Goal: Browse casually: Explore the website without a specific task or goal

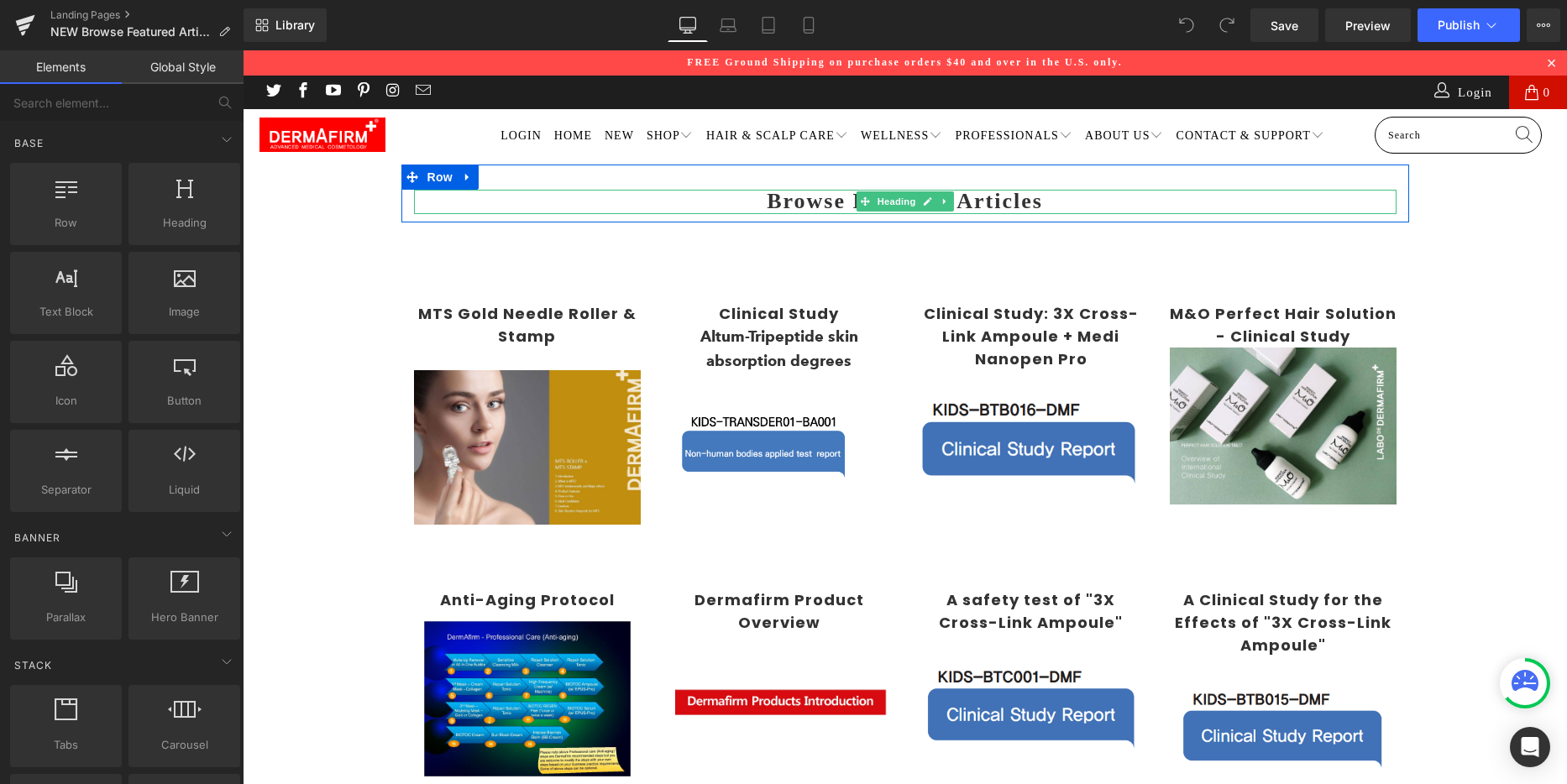
click at [782, 203] on b "Browse Featured Articles" at bounding box center [905, 201] width 276 height 25
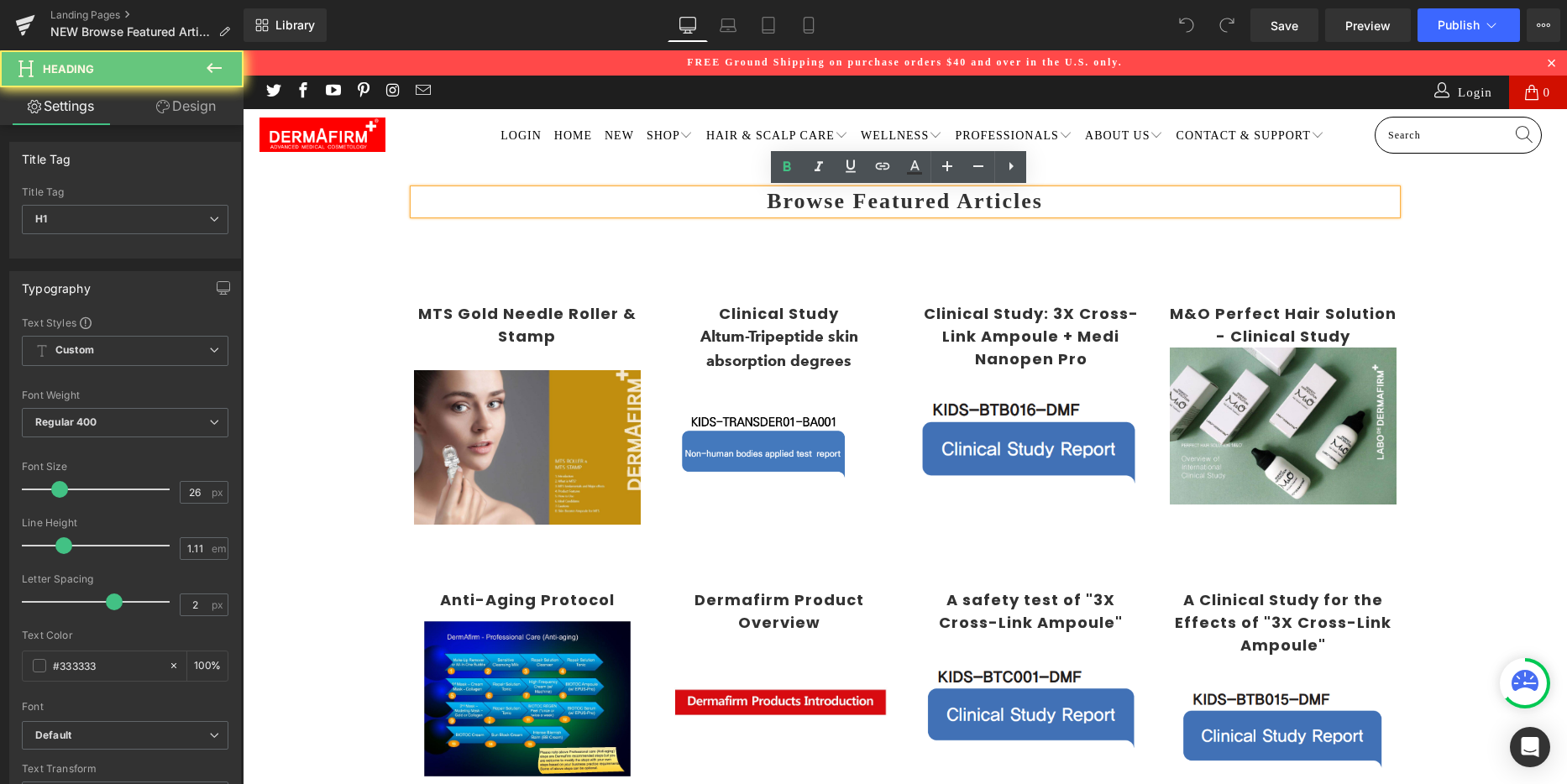
click at [782, 203] on b "Browse Featured Articles" at bounding box center [905, 201] width 276 height 25
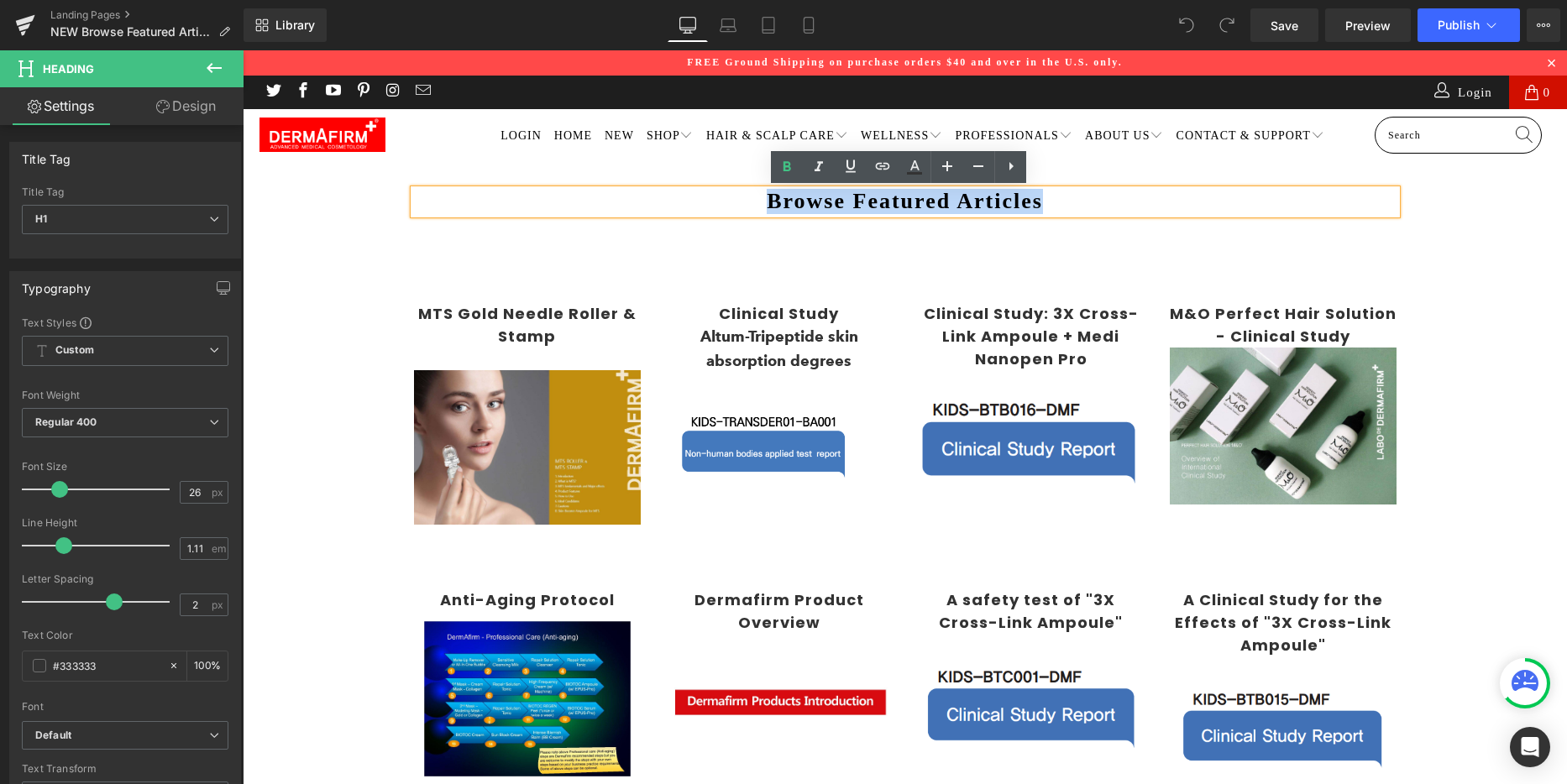
click at [823, 200] on b "Browse Featured Articles" at bounding box center [905, 201] width 276 height 25
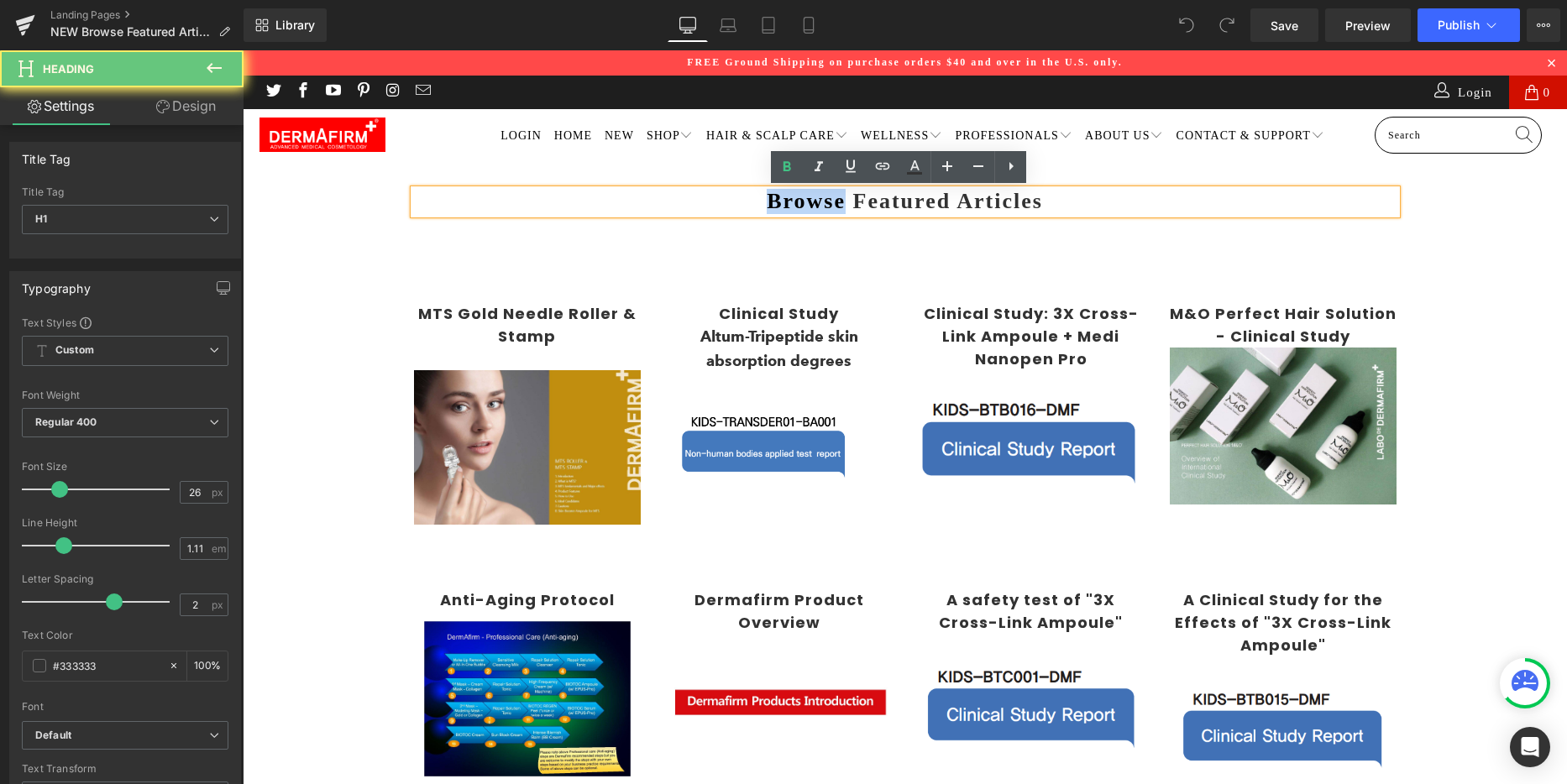
click at [823, 200] on b "Browse Featured Articles" at bounding box center [905, 201] width 276 height 25
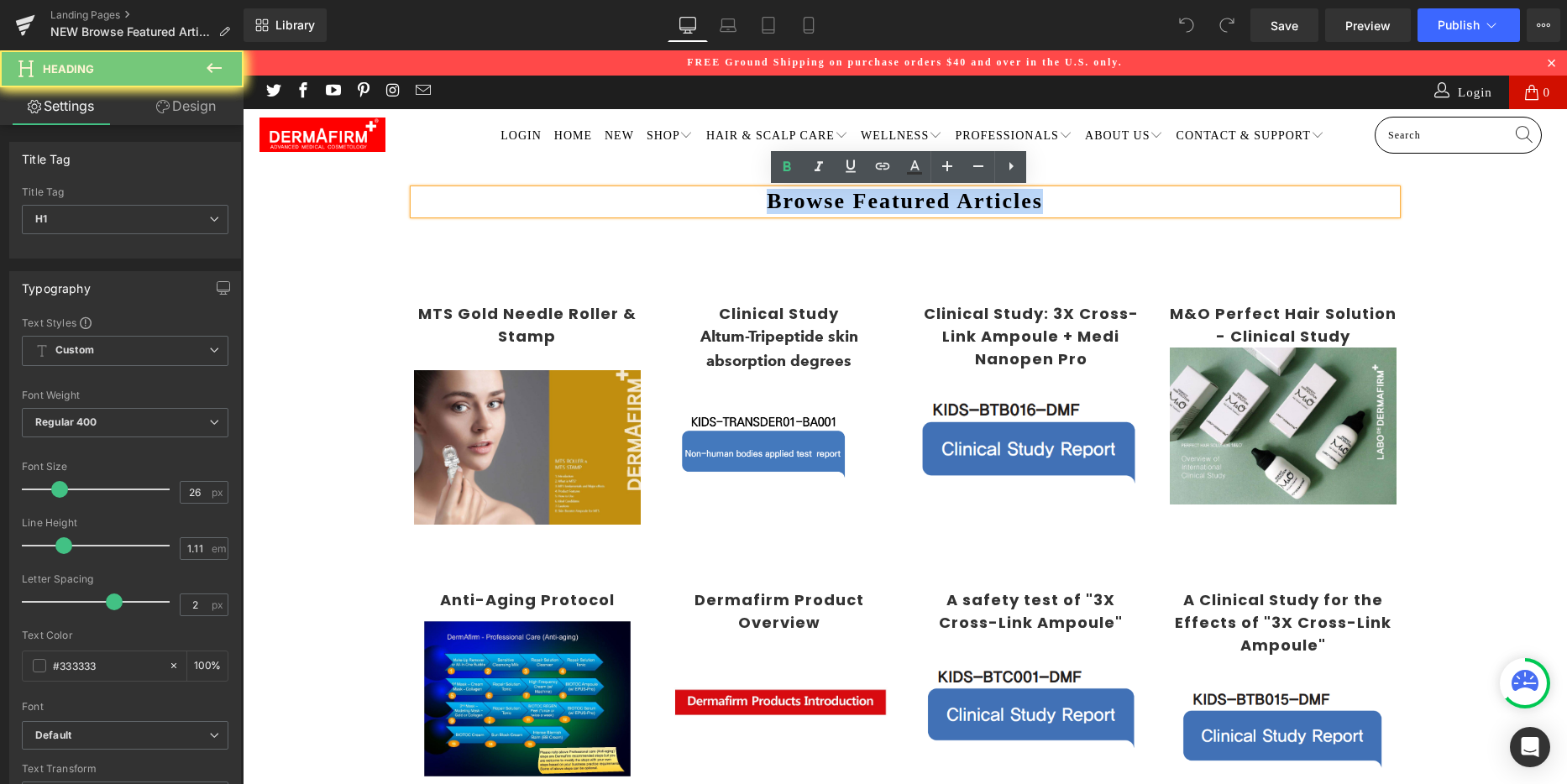
click at [823, 200] on b "Browse Featured Articles" at bounding box center [905, 201] width 276 height 25
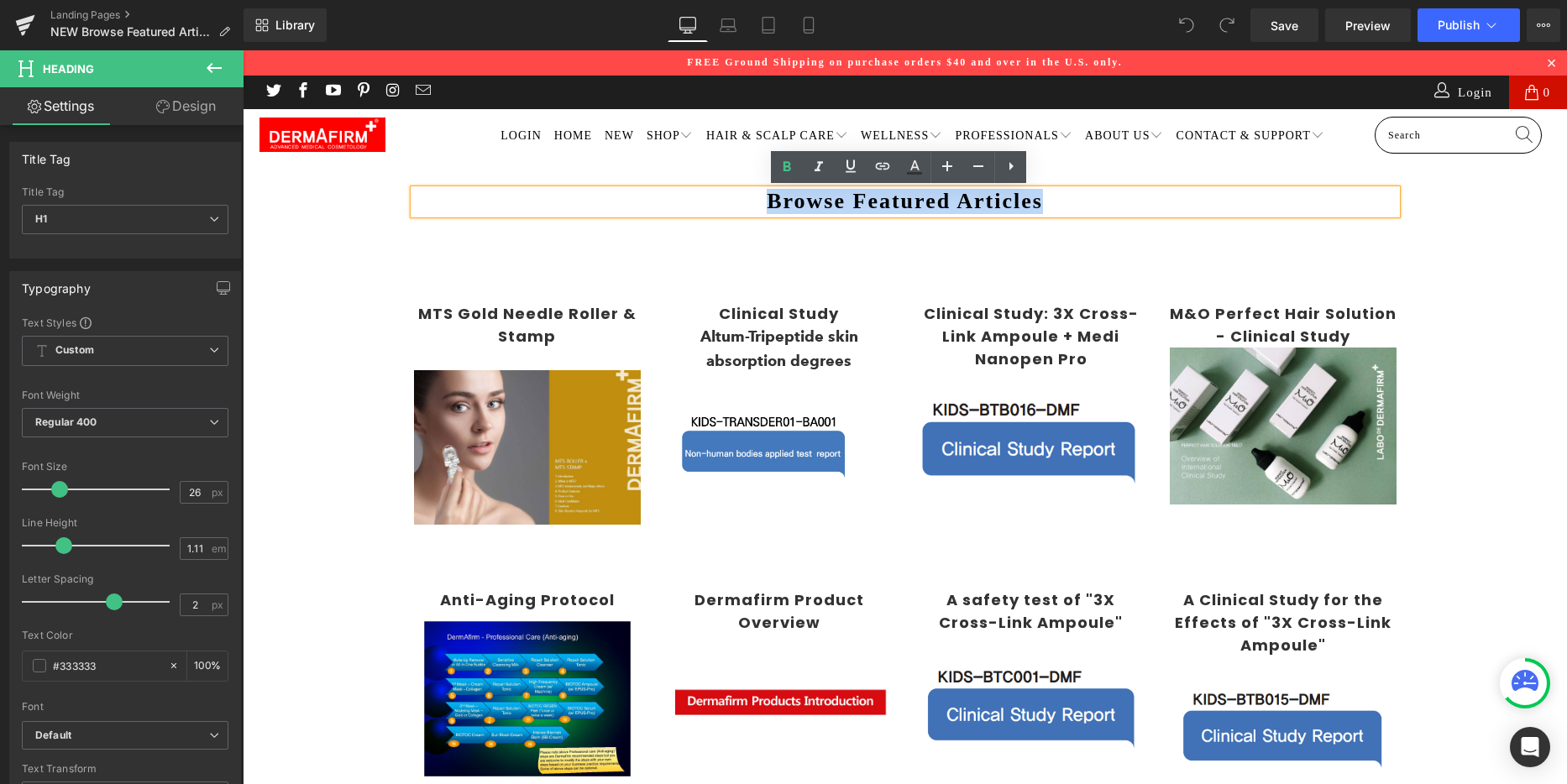
click at [803, 201] on b "Browse Featured Articles" at bounding box center [905, 201] width 276 height 25
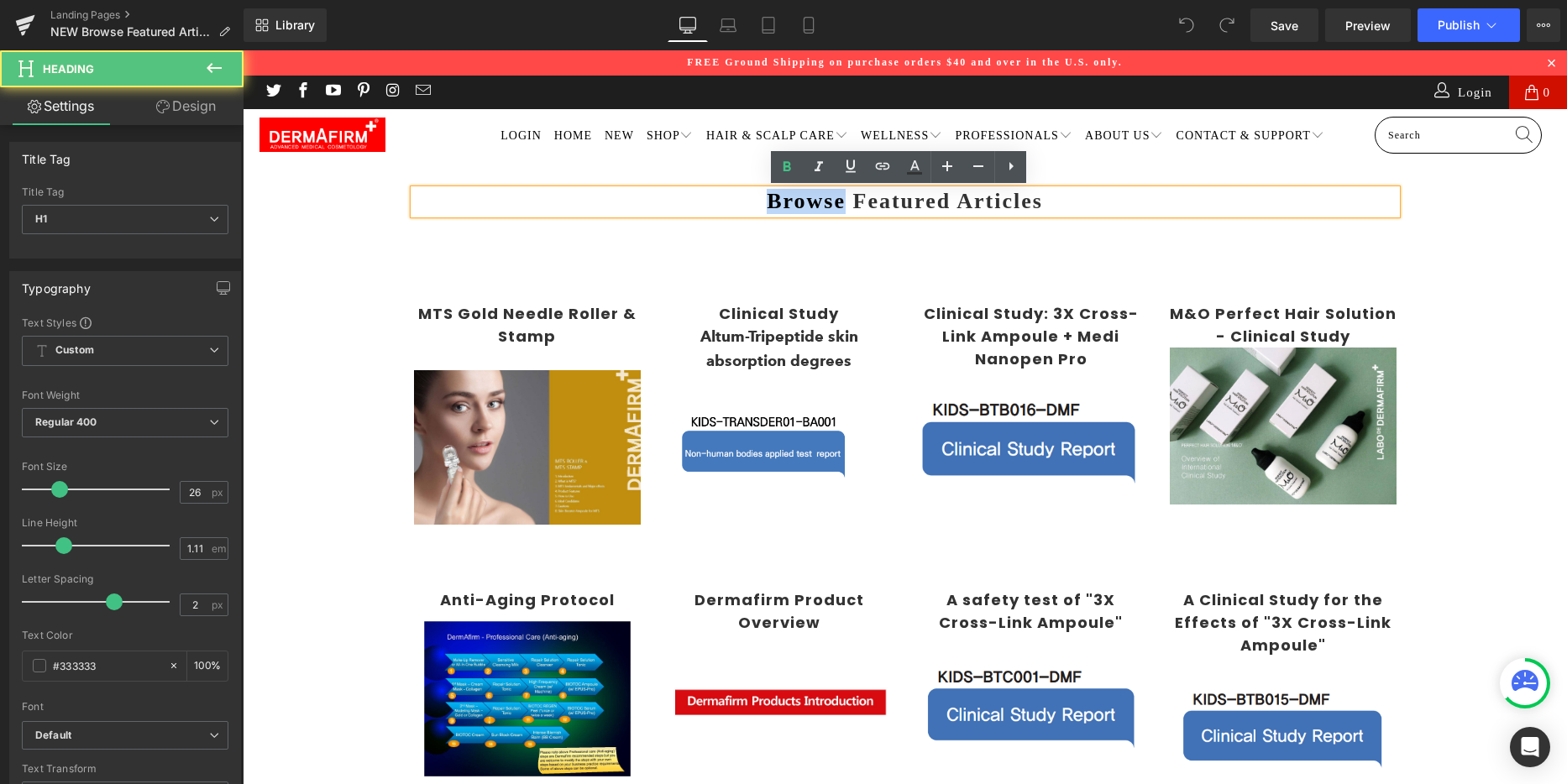
click at [803, 201] on b "Browse Featured Articles" at bounding box center [905, 201] width 276 height 25
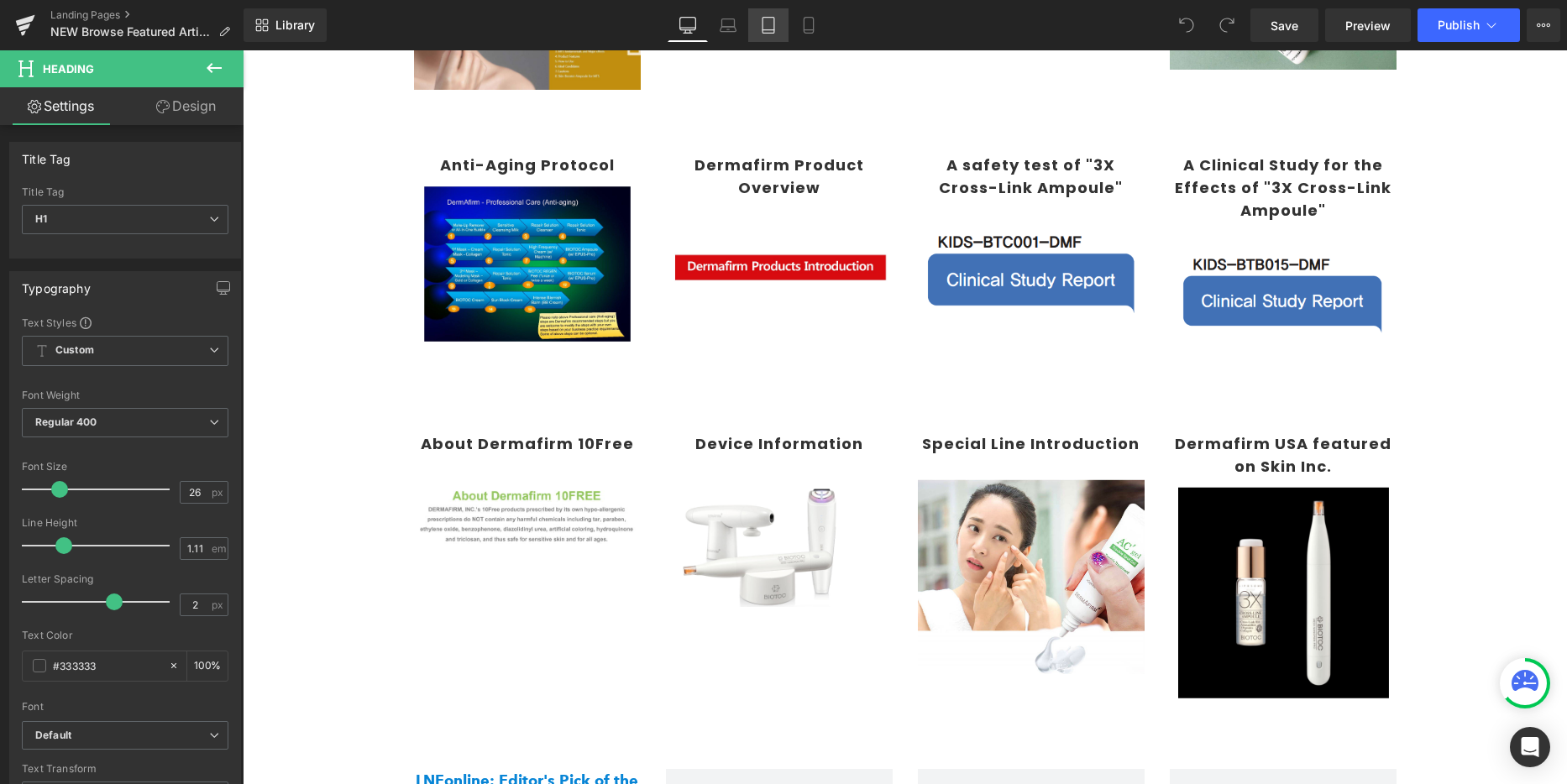
scroll to position [136, 0]
